Goal: Task Accomplishment & Management: Complete application form

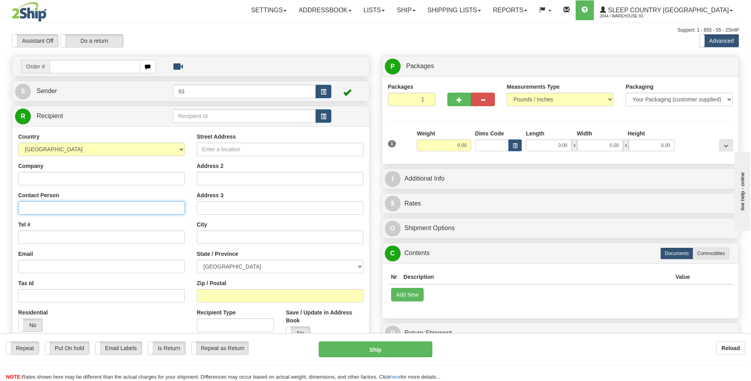
click at [74, 209] on input "Contact Person" at bounding box center [101, 207] width 167 height 13
type input "[PERSON_NAME]"
click at [71, 69] on input "text" at bounding box center [94, 66] width 90 height 13
type input "zzz"
click at [92, 207] on body "Training Course Close Toggle navigation Settings Shipping Preferences New Recip…" at bounding box center [375, 190] width 751 height 381
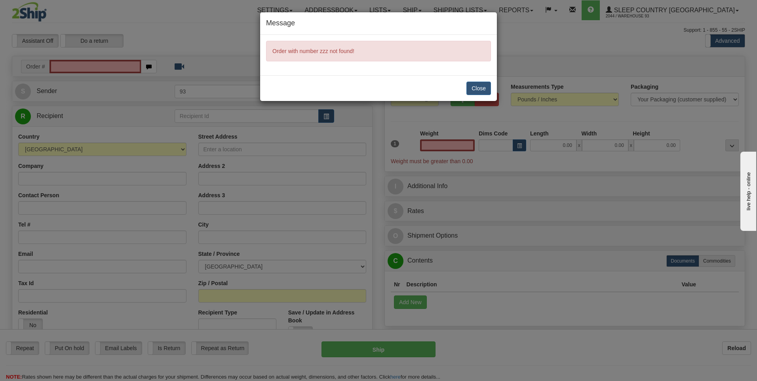
type input "0.00"
click at [483, 89] on button "Close" at bounding box center [478, 88] width 25 height 13
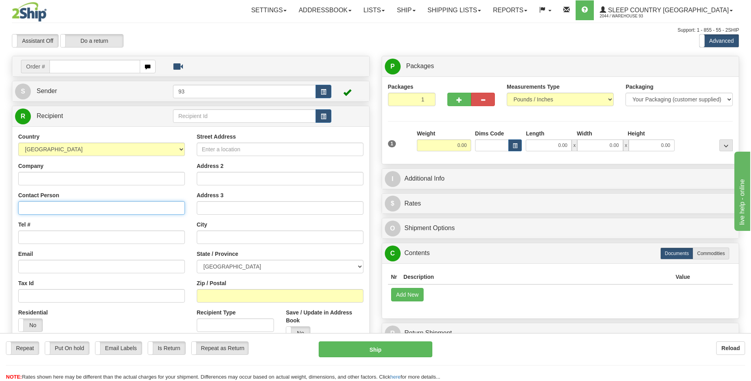
click at [103, 209] on input "Contact Person" at bounding box center [101, 207] width 167 height 13
type input "[PERSON_NAME]"
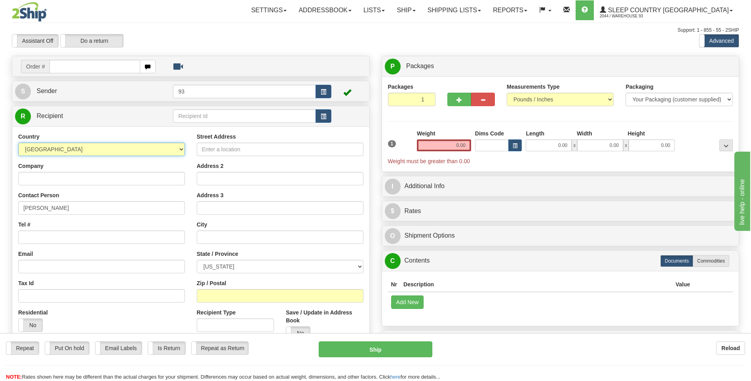
click at [182, 149] on select "AFGHANISTAN ALAND ISLANDS ALBANIA ALGERIA AMERICAN SAMOA ANDORRA ANGOLA ANGUILL…" at bounding box center [101, 149] width 167 height 13
select select "CA"
click at [18, 143] on select "AFGHANISTAN ALAND ISLANDS ALBANIA ALGERIA AMERICAN SAMOA ANDORRA ANGOLA ANGUILL…" at bounding box center [101, 149] width 167 height 13
click at [68, 227] on div "Tel #" at bounding box center [101, 232] width 167 height 23
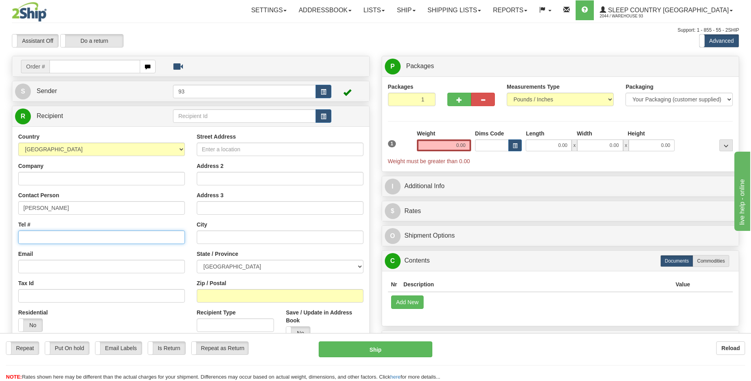
click at [68, 236] on input "Tel #" at bounding box center [101, 236] width 167 height 13
type input "6138099366"
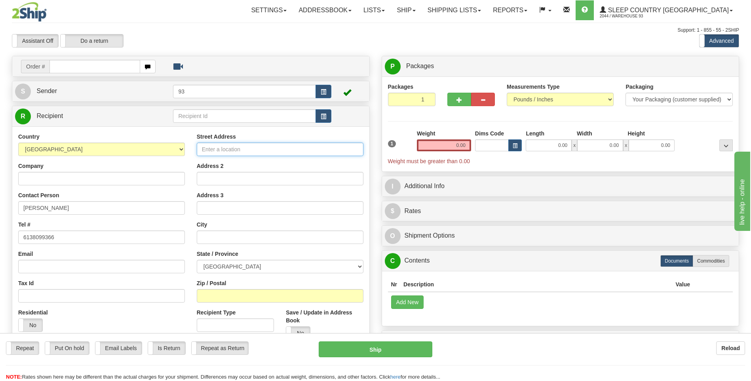
click at [240, 148] on input "Street Address" at bounding box center [280, 149] width 167 height 13
type input "920 Bennett Lake \Ro"
